Goal: Information Seeking & Learning: Learn about a topic

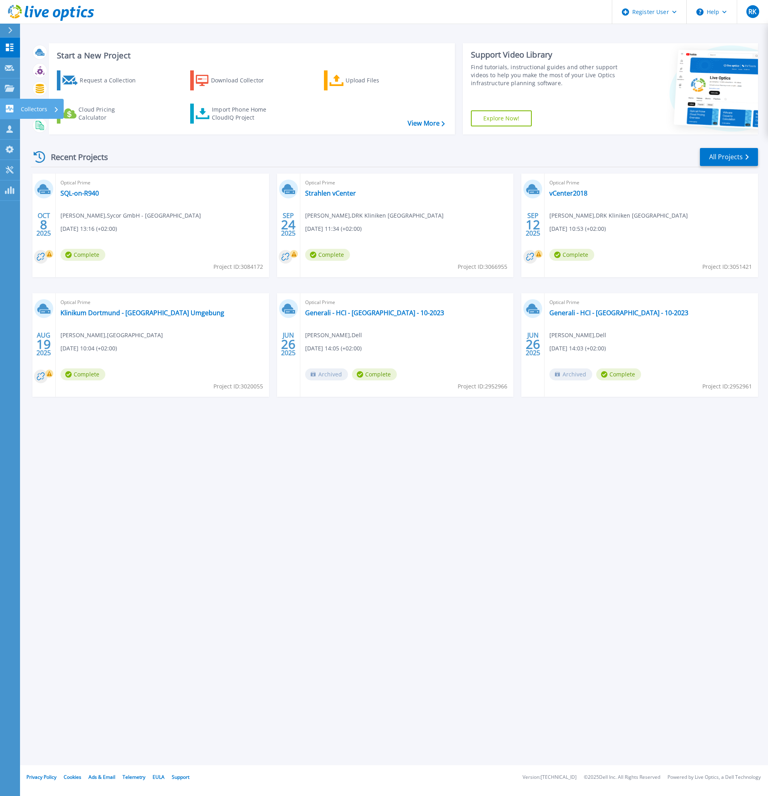
click at [16, 107] on link "Collectors Collectors" at bounding box center [10, 109] width 20 height 20
click at [16, 107] on div "Collectors" at bounding box center [26, 109] width 42 height 8
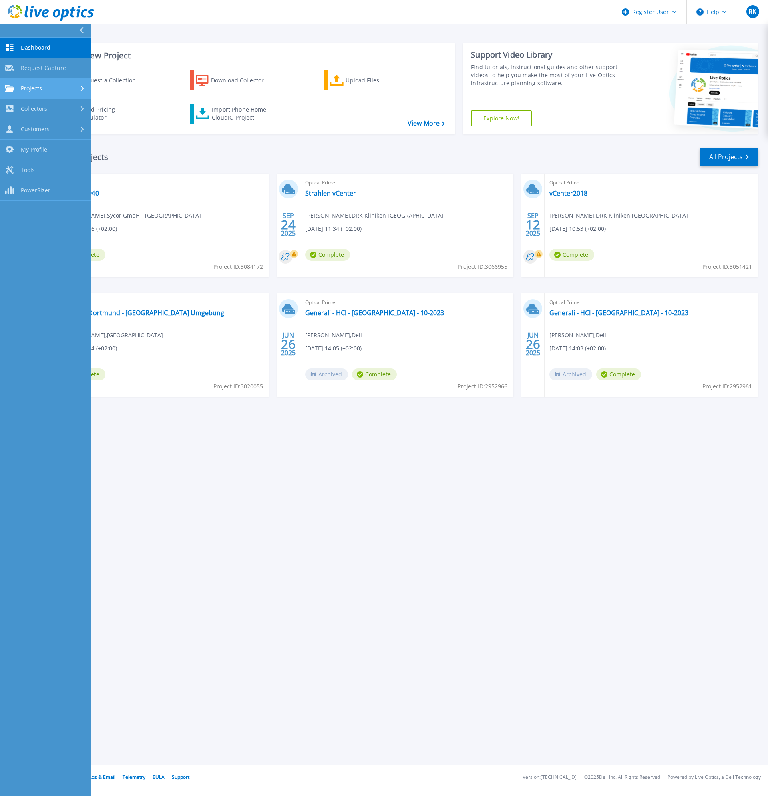
click at [22, 93] on link "Projects Projects" at bounding box center [45, 88] width 91 height 20
click at [61, 107] on link "Search Projects" at bounding box center [45, 109] width 91 height 20
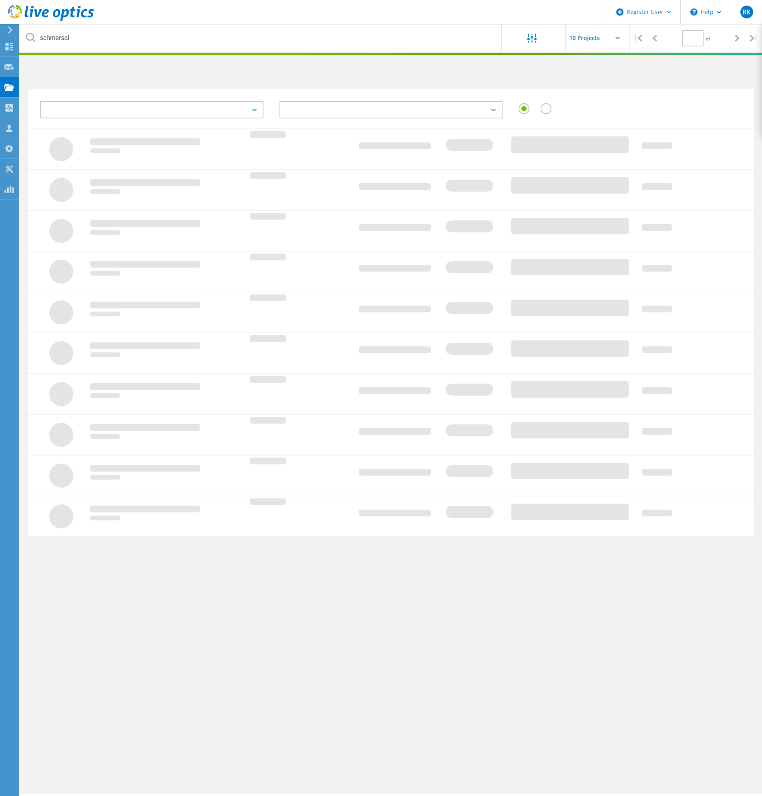
type input "1"
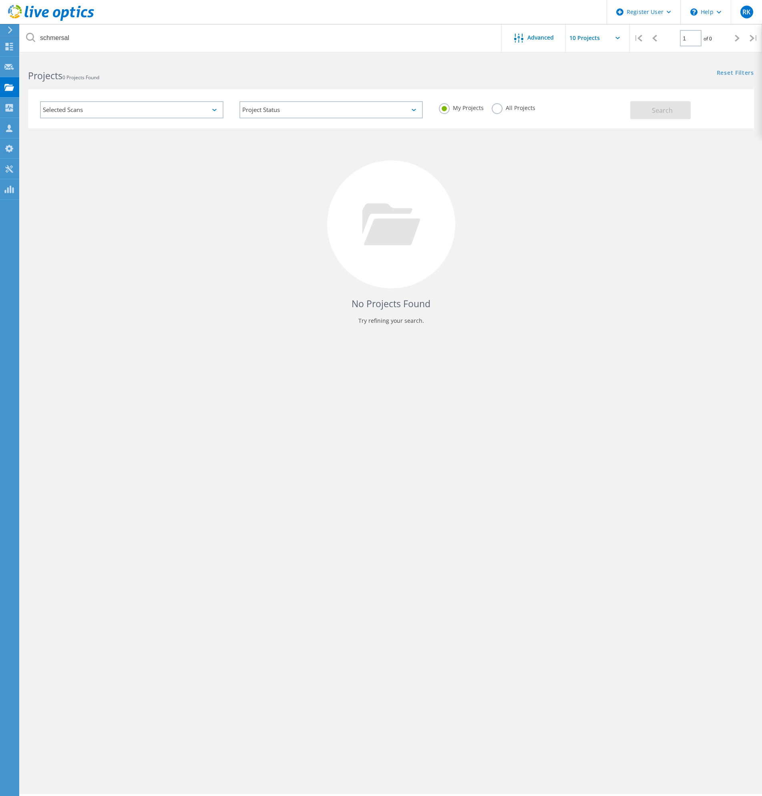
click at [498, 110] on label "All Projects" at bounding box center [513, 107] width 44 height 8
click at [0, 0] on input "All Projects" at bounding box center [0, 0] width 0 height 0
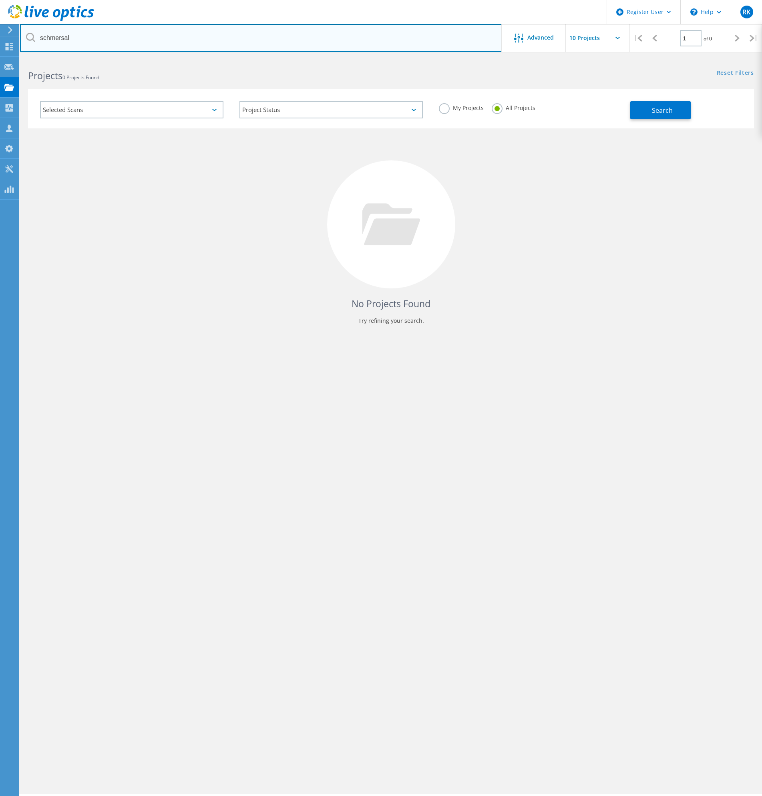
drag, startPoint x: 83, startPoint y: 36, endPoint x: -132, endPoint y: 21, distance: 215.4
click at [0, 21] on html "Register User \n Help Explore Helpful Articles Contact Support RK Dell User [PE…" at bounding box center [381, 409] width 762 height 818
type input "[PERSON_NAME] Group"
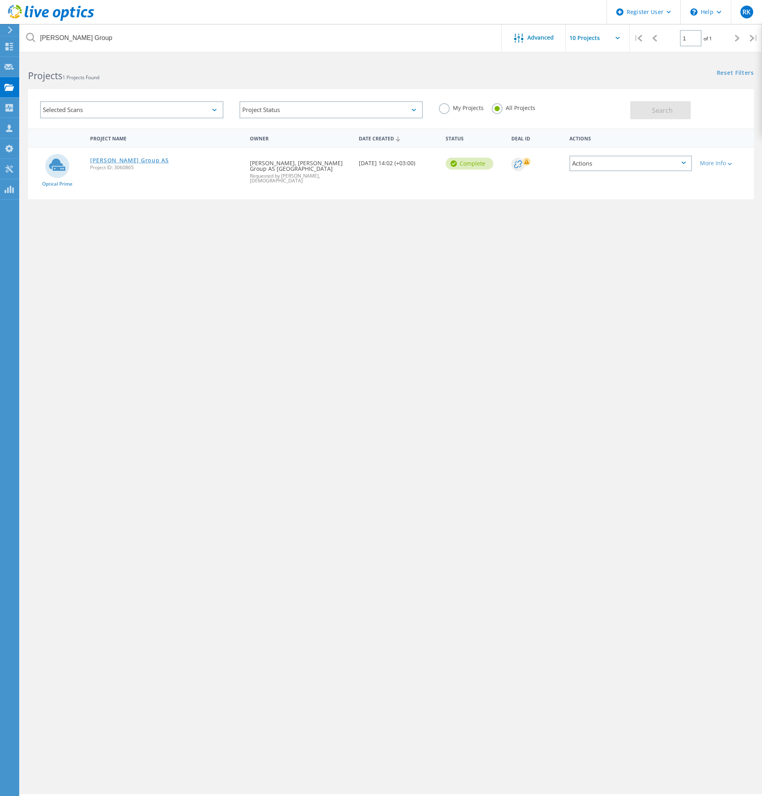
click at [113, 162] on link "Bauhof Group AS" at bounding box center [129, 161] width 78 height 6
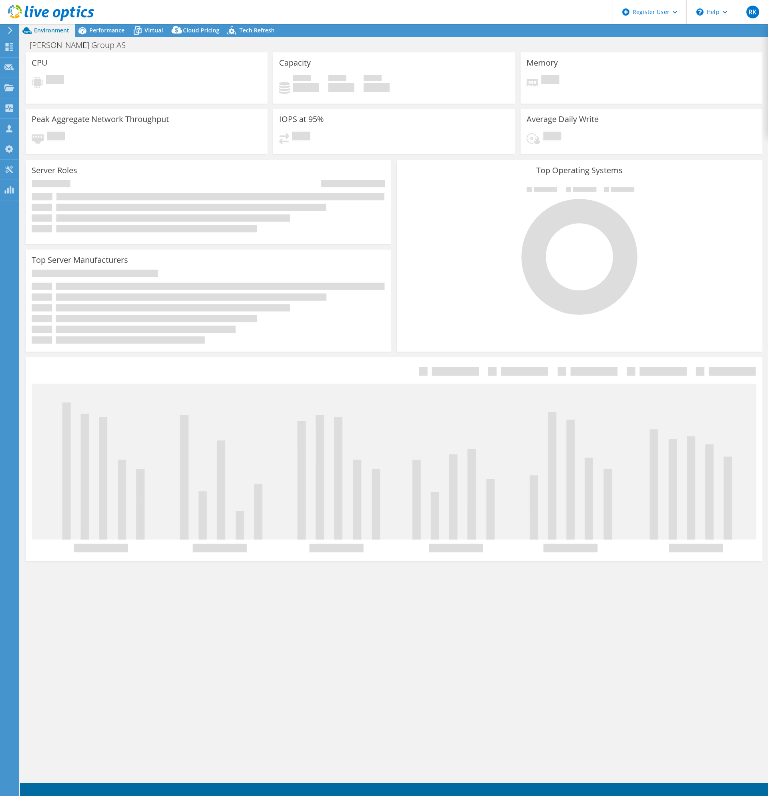
select select "EUFrankfurt"
select select "EUR"
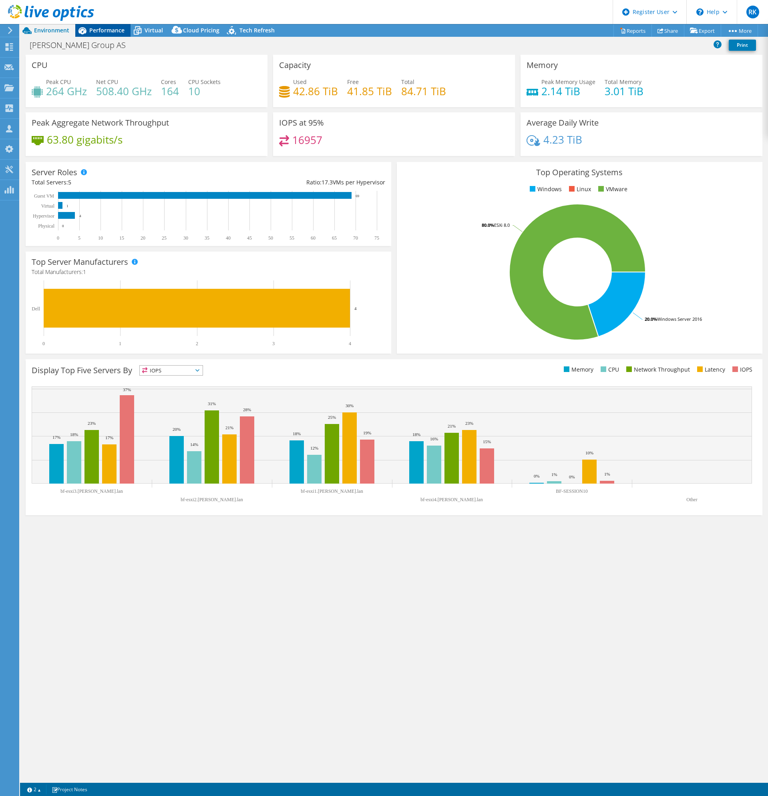
click at [104, 33] on span "Performance" at bounding box center [106, 30] width 35 height 8
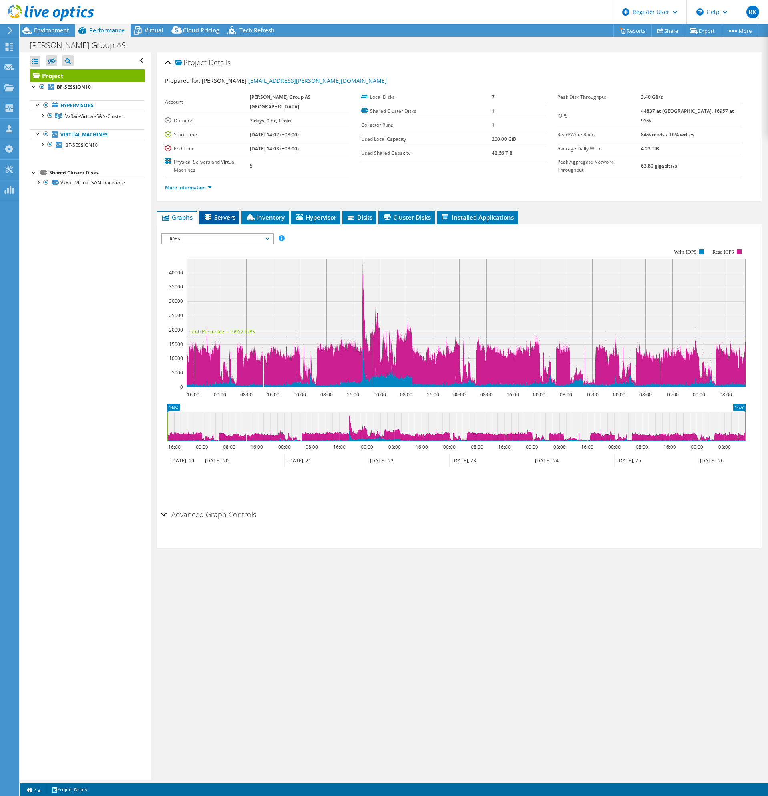
click at [230, 213] on span "Servers" at bounding box center [219, 217] width 32 height 8
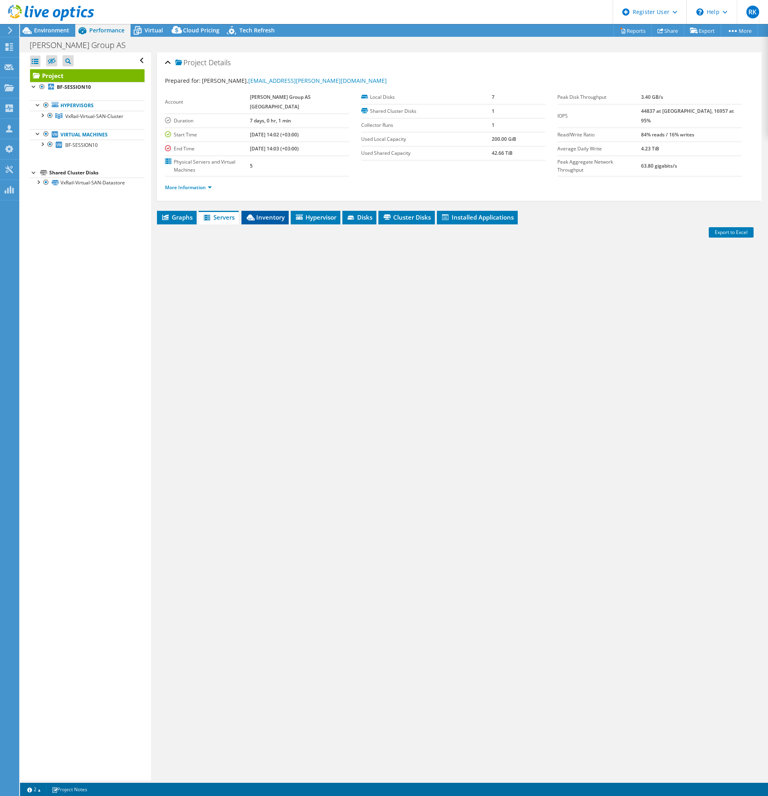
click at [251, 215] on icon at bounding box center [251, 218] width 8 height 6
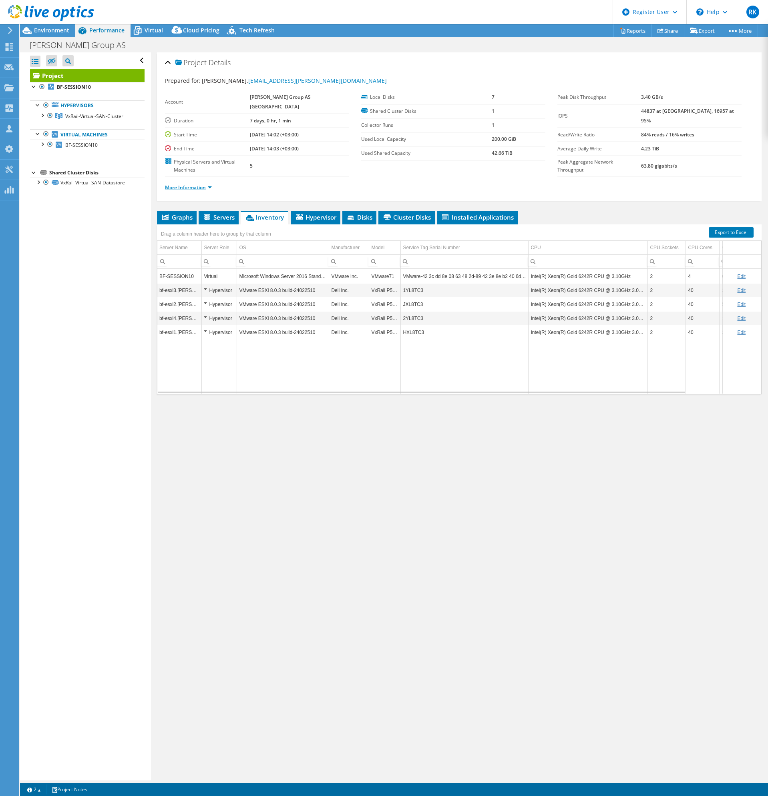
click at [176, 184] on link "More Information" at bounding box center [188, 187] width 47 height 7
